Goal: Task Accomplishment & Management: Complete application form

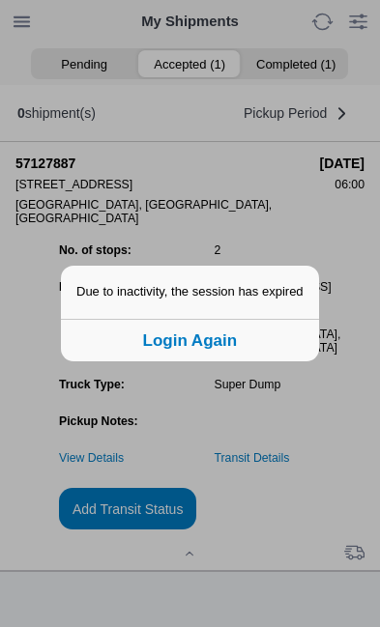
scroll to position [1, 0]
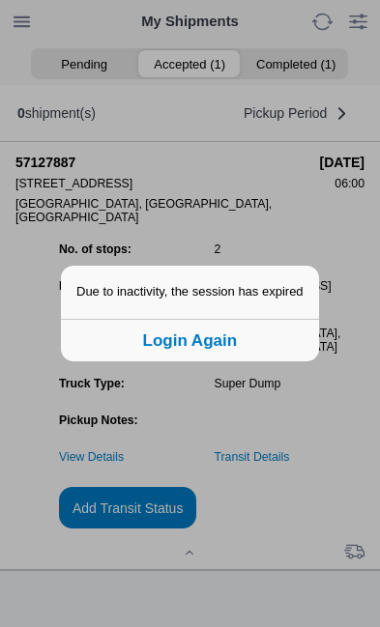
click at [236, 361] on button "Login Again" at bounding box center [190, 340] width 258 height 43
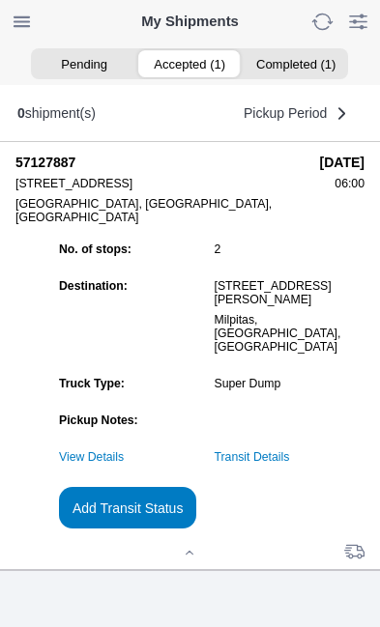
click at [191, 63] on ion-segment-button "Accepted (1)" at bounding box center [189, 63] width 105 height 27
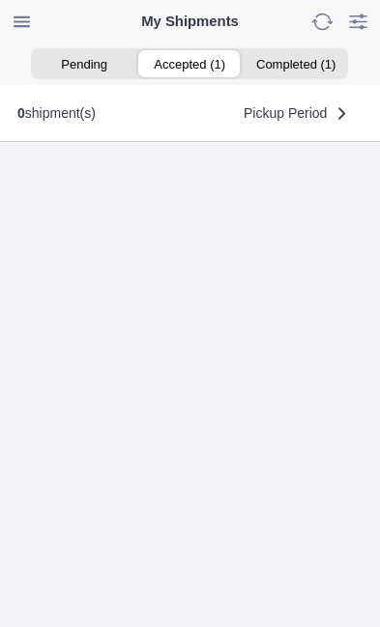
click at [194, 55] on ion-segment-button "Accepted (1)" at bounding box center [189, 63] width 105 height 27
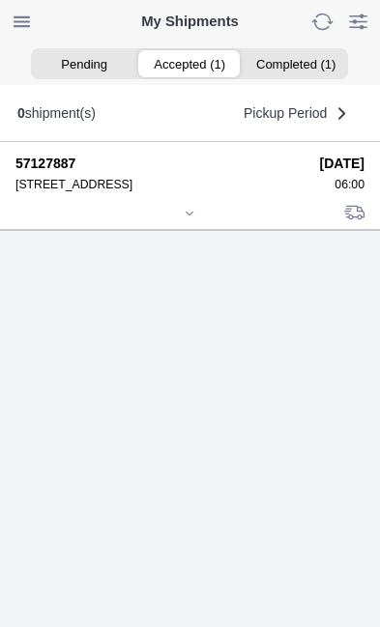
click at [195, 219] on icon at bounding box center [190, 214] width 12 height 12
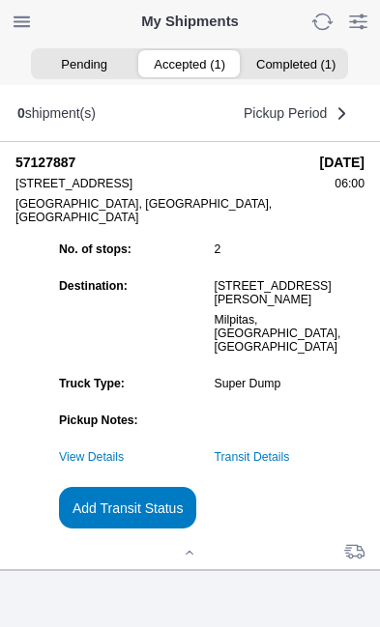
scroll to position [173, 0]
click at [0, 0] on slot "Add Transit Status" at bounding box center [0, 0] width 0 height 0
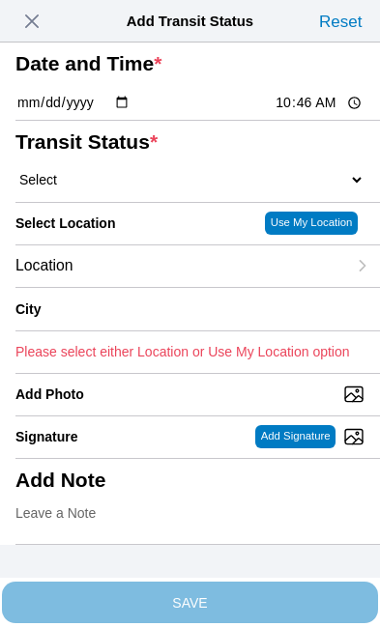
click at [331, 113] on input "10:46" at bounding box center [318, 103] width 91 height 20
type input "08:42"
click at [119, 188] on select "Select Arrive at Drop Off Arrive at Pickup Break Start Break Stop Depart Drop O…" at bounding box center [189, 179] width 349 height 17
select select "DPTDLVLOC"
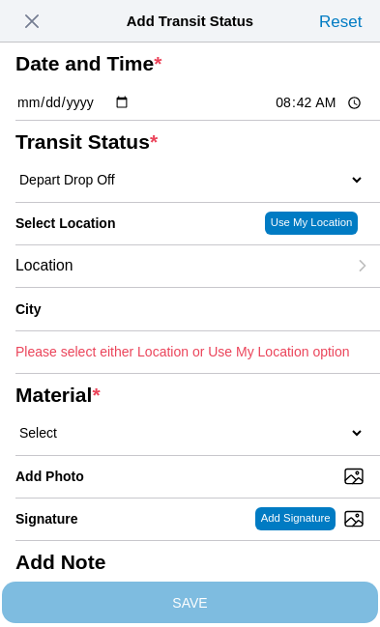
click at [147, 287] on div "Location" at bounding box center [180, 266] width 330 height 42
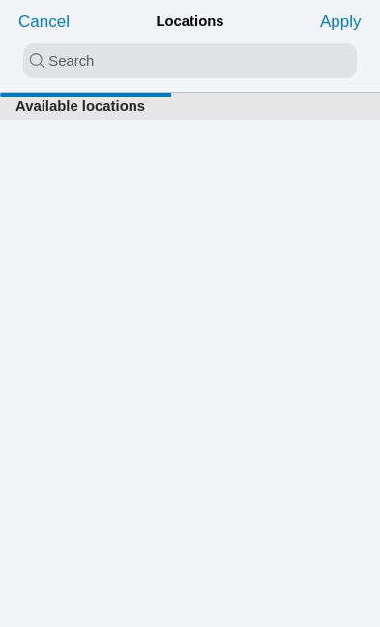
click at [68, 59] on input "search text" at bounding box center [189, 60] width 333 height 35
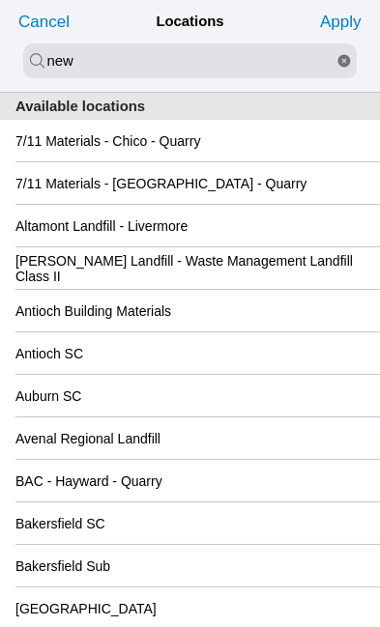
type input "new"
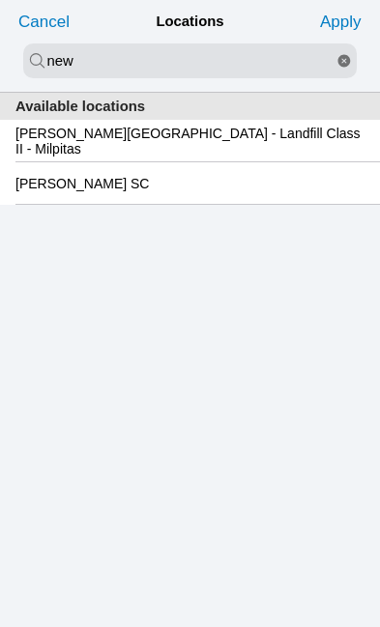
click at [0, 0] on slot "[PERSON_NAME][GEOGRAPHIC_DATA] - Landfill Class II - Milpitas" at bounding box center [0, 0] width 0 height 0
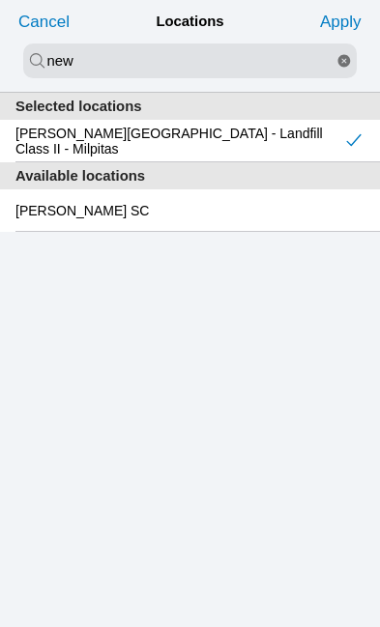
click at [0, 0] on slot "Apply" at bounding box center [0, 0] width 0 height 0
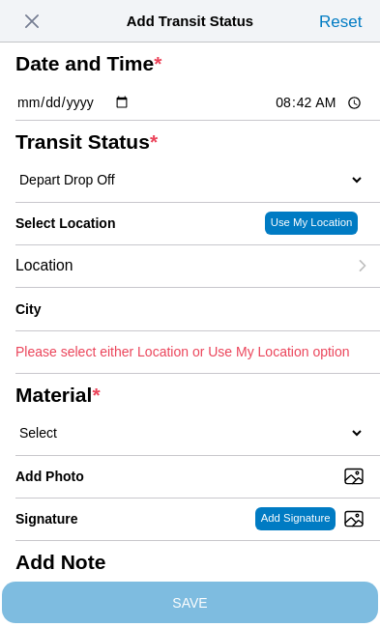
type input "Milpitas"
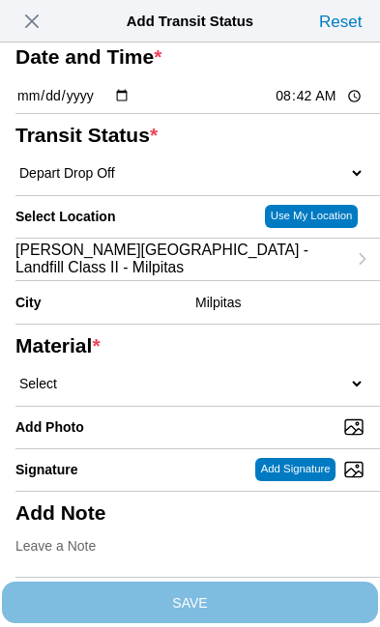
scroll to position [136, 0]
click at [169, 392] on select "Select 1" x 3" Rock 1" x 4" Rock 2" x 4" Rock Asphalt Cold Patch Backfill Spec …" at bounding box center [189, 383] width 349 height 17
select select "708654"
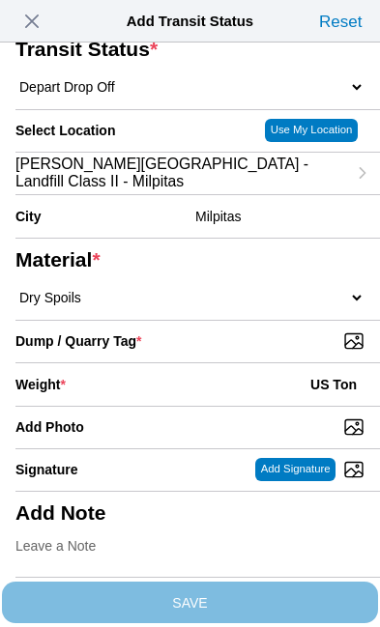
scroll to position [321, 0]
click at [279, 330] on input "Dump / Quarry Tag *" at bounding box center [197, 340] width 364 height 21
type input "C:\fakepath\image.jpg"
click at [180, 363] on div "Weight * US Ton" at bounding box center [189, 384] width 349 height 43
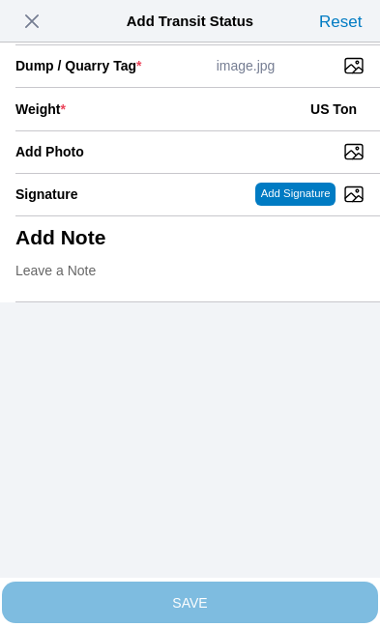
scroll to position [396, 0]
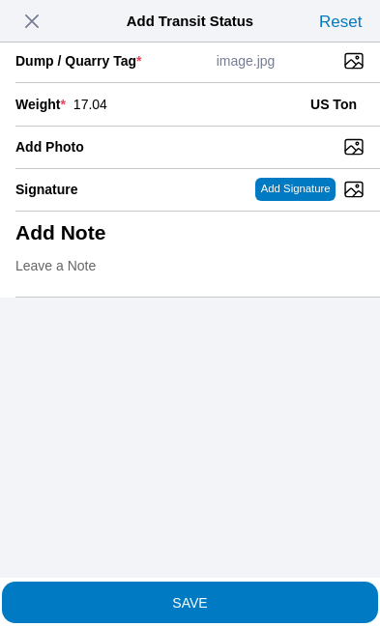
type input "17.04"
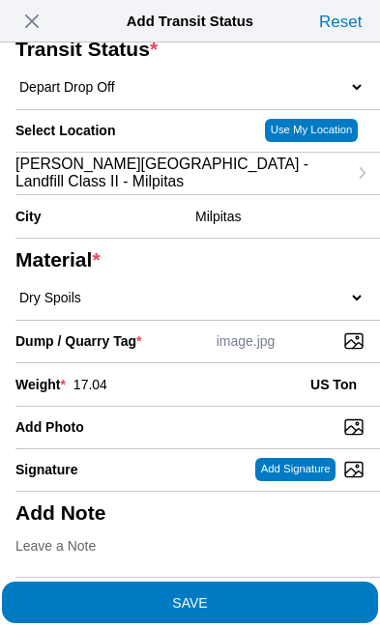
scroll to position [368, 0]
click at [271, 595] on span "SAVE" at bounding box center [189, 602] width 349 height 14
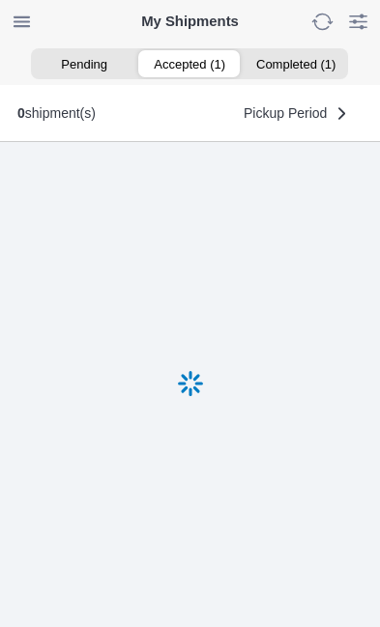
scroll to position [1, 0]
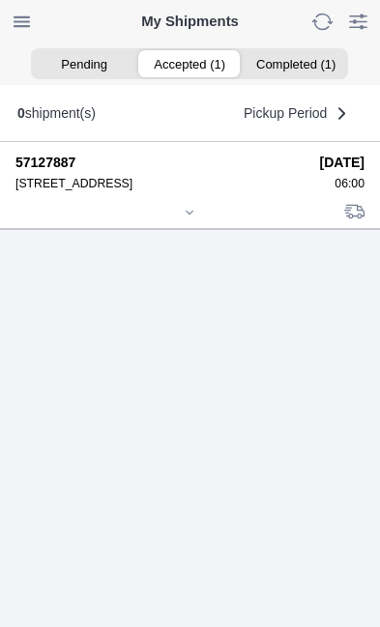
click at [201, 221] on div at bounding box center [189, 214] width 349 height 14
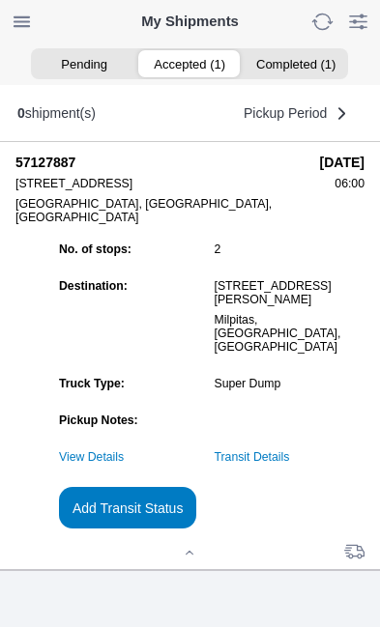
scroll to position [193, 0]
click at [0, 0] on slot "Add Transit Status" at bounding box center [0, 0] width 0 height 0
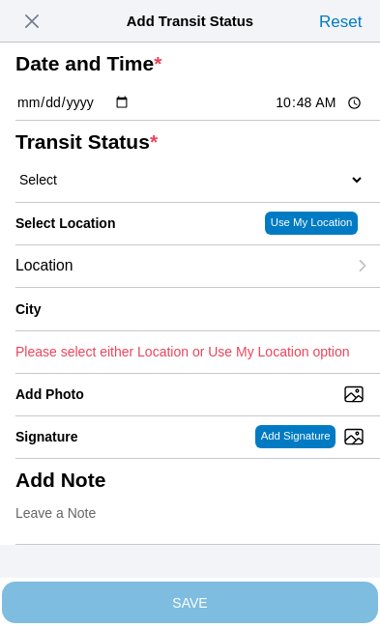
click at [329, 113] on input "10:48" at bounding box center [318, 103] width 91 height 20
type input "09:30"
click at [137, 188] on select "Select Arrive at Drop Off Arrive at Pickup Break Start Break Stop Depart Drop O…" at bounding box center [189, 179] width 349 height 17
select select "DPTPULOC"
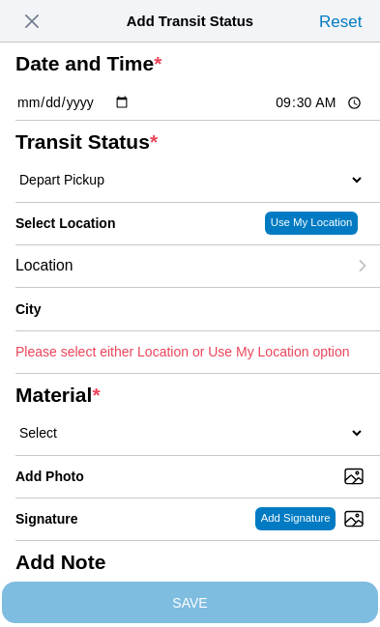
click at [167, 287] on div "Location" at bounding box center [180, 266] width 330 height 42
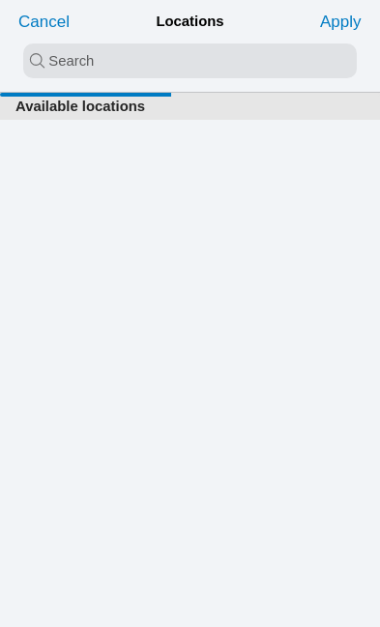
click at [83, 56] on input "search text" at bounding box center [189, 60] width 333 height 35
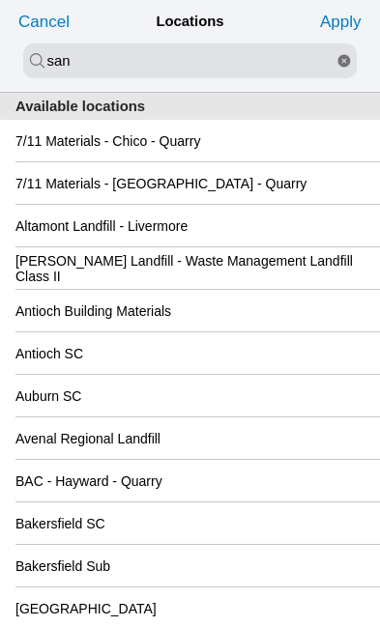
type input "san"
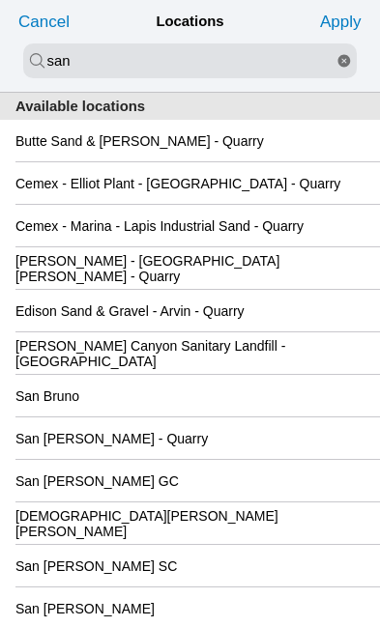
click at [236, 501] on div "San [PERSON_NAME] GC" at bounding box center [189, 481] width 349 height 42
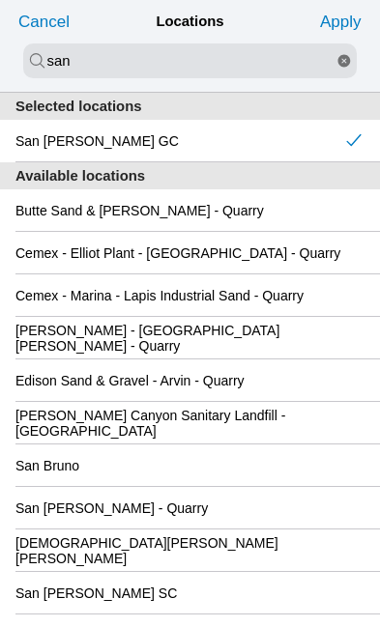
click at [237, 486] on div "San Bruno" at bounding box center [189, 465] width 349 height 42
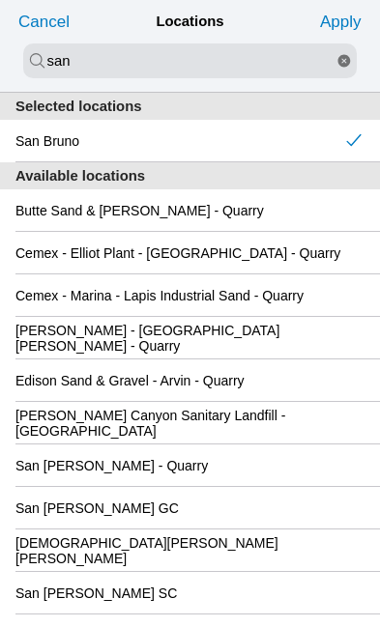
click at [0, 0] on slot "Apply" at bounding box center [0, 0] width 0 height 0
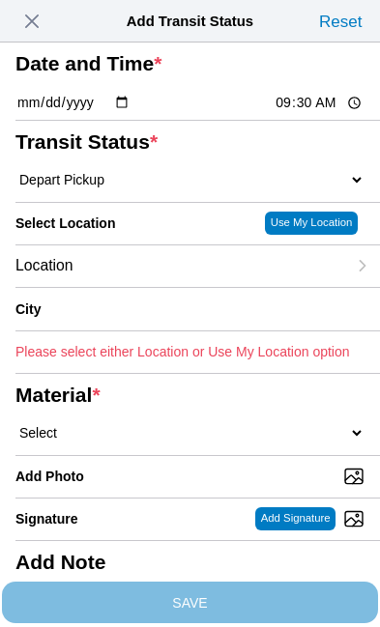
type input "San Bruno"
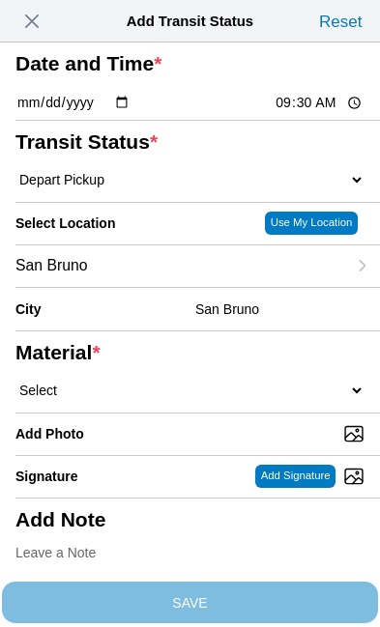
click at [183, 287] on div "San Bruno" at bounding box center [180, 266] width 330 height 42
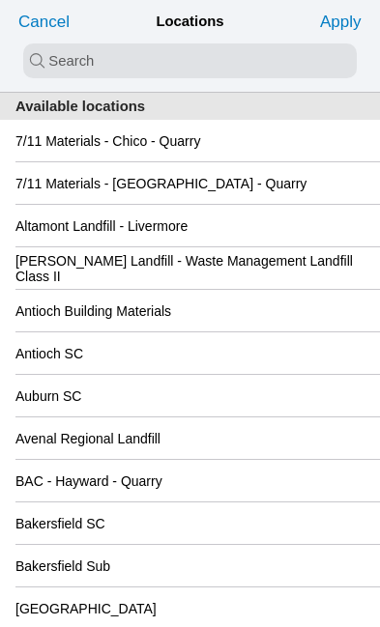
click at [76, 55] on input "search text" at bounding box center [189, 60] width 333 height 35
type input "san"
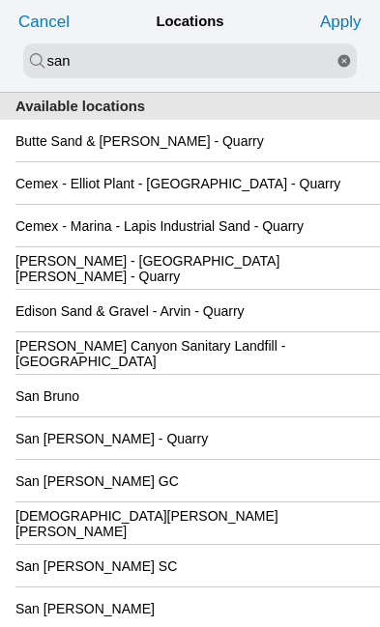
click at [240, 501] on div "San [PERSON_NAME] GC" at bounding box center [189, 481] width 349 height 42
click at [242, 416] on div "San Bruno" at bounding box center [189, 396] width 349 height 42
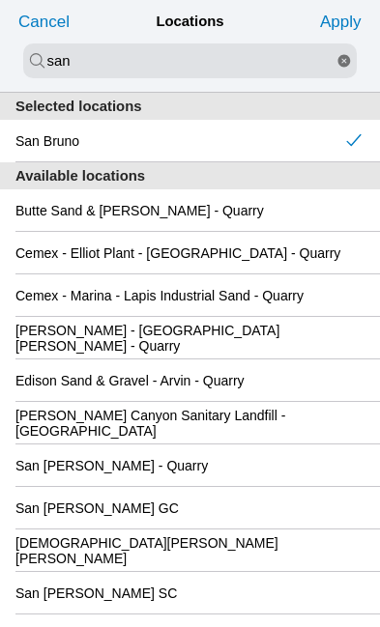
click at [0, 0] on slot "Apply" at bounding box center [0, 0] width 0 height 0
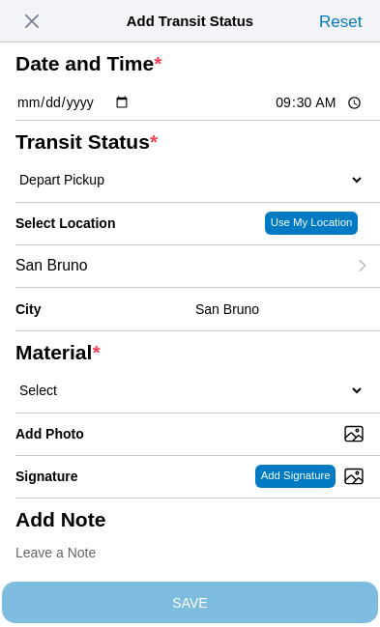
click at [235, 331] on div "City [GEOGRAPHIC_DATA]" at bounding box center [197, 309] width 364 height 43
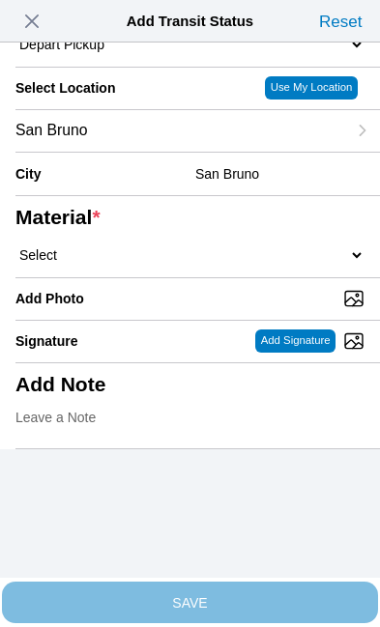
scroll to position [141, 0]
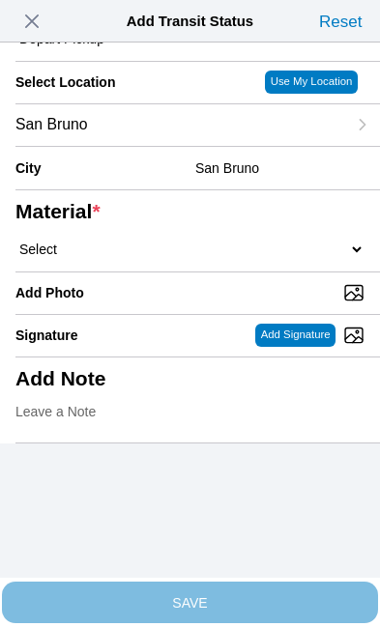
click at [157, 146] on div "San Bruno" at bounding box center [180, 125] width 330 height 42
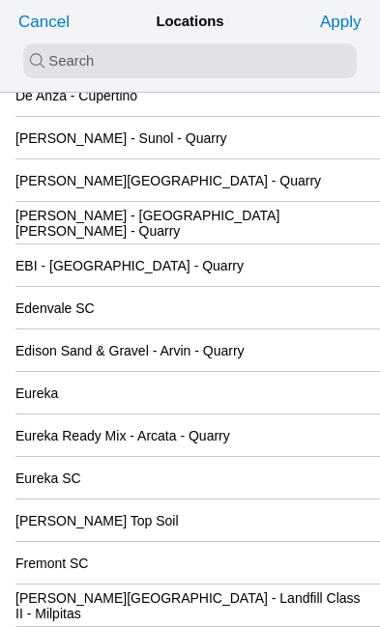
scroll to position [1878, 0]
click at [54, 61] on input "search text" at bounding box center [189, 60] width 333 height 35
type input "san jose"
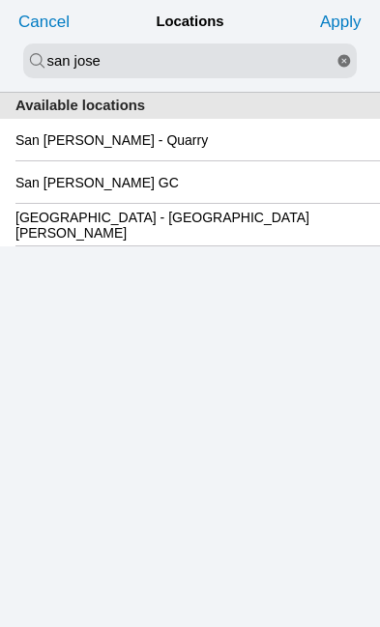
scroll to position [1, 0]
click at [0, 0] on slot "San [PERSON_NAME] GC" at bounding box center [0, 0] width 0 height 0
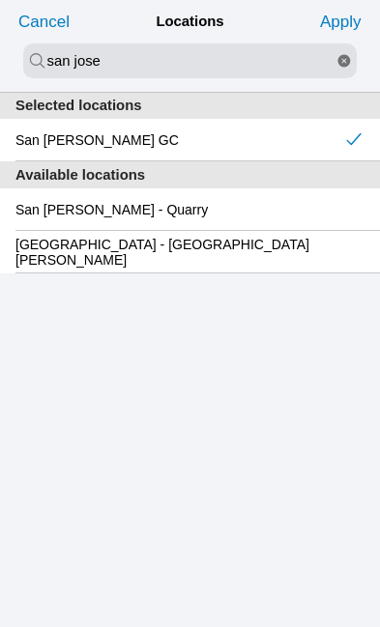
click at [0, 0] on slot "Apply" at bounding box center [0, 0] width 0 height 0
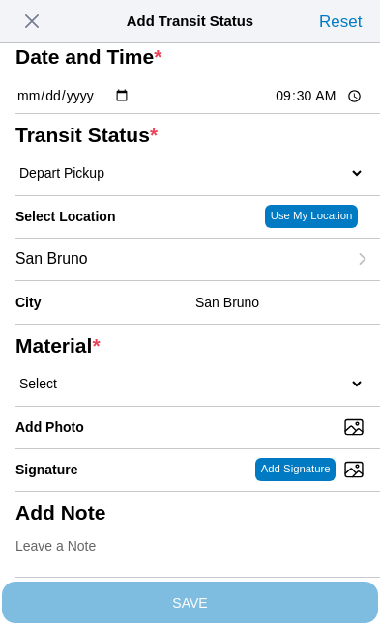
type input "[GEOGRAPHIC_DATA][PERSON_NAME]"
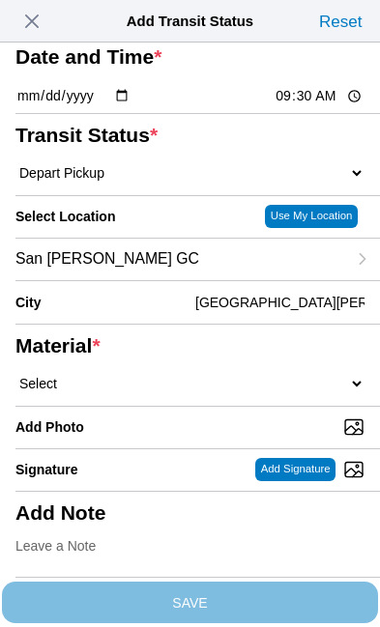
click at [145, 387] on select "Select 1" x 3" Rock 1" x 4" Rock 2" x 4" Rock Asphalt Cold Patch Backfill Spec …" at bounding box center [189, 383] width 349 height 17
select select "708654"
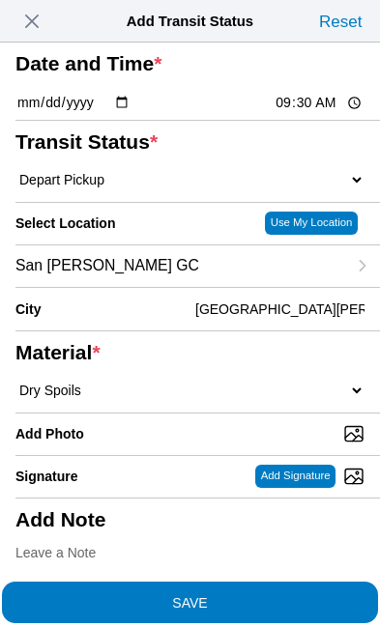
scroll to position [0, 0]
click at [270, 595] on span "SAVE" at bounding box center [189, 602] width 349 height 14
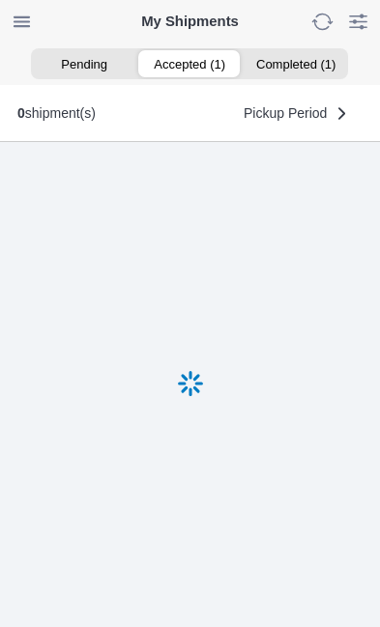
scroll to position [1, 0]
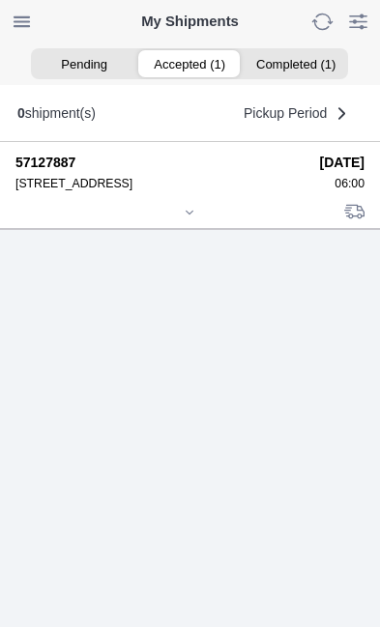
click at [195, 218] on icon at bounding box center [190, 213] width 12 height 12
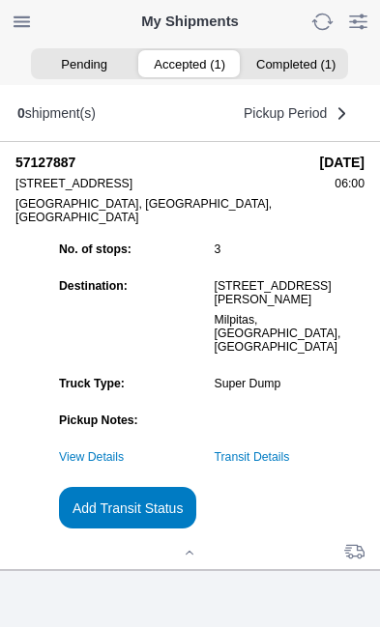
scroll to position [210, 0]
click at [290, 453] on link "Transit Details" at bounding box center [252, 457] width 75 height 14
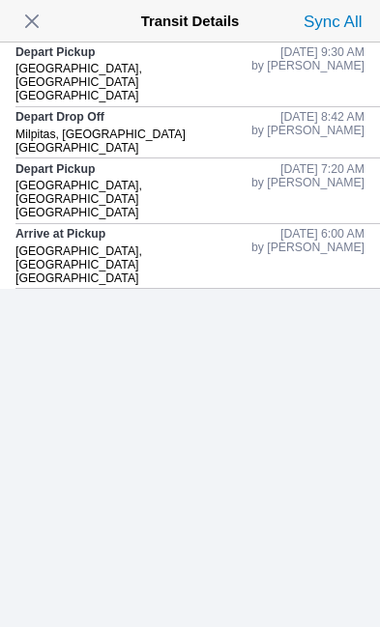
scroll to position [1, 0]
click at [44, 8] on span "button" at bounding box center [31, 21] width 27 height 27
